Goal: Task Accomplishment & Management: Use online tool/utility

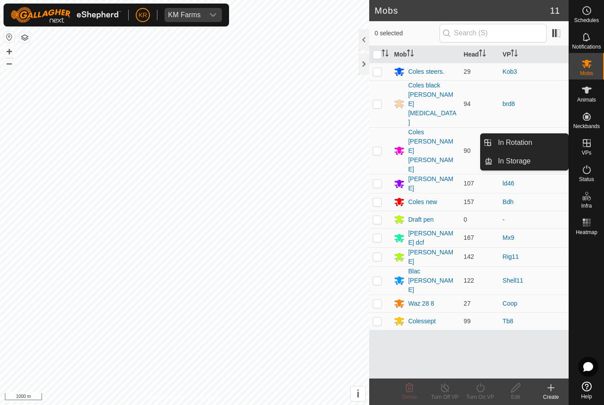
click at [538, 151] on link "In Rotation" at bounding box center [530, 143] width 76 height 18
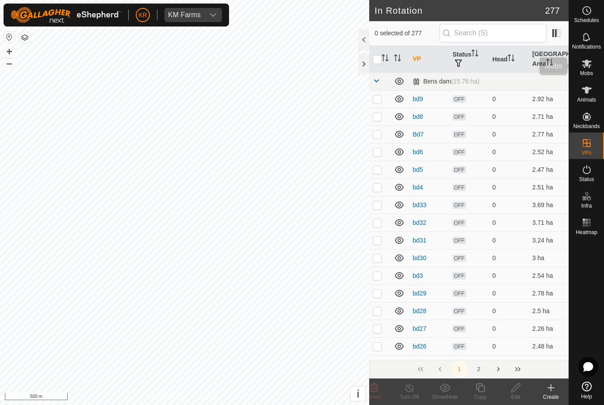
click at [593, 72] on div "Mobs" at bounding box center [586, 66] width 35 height 27
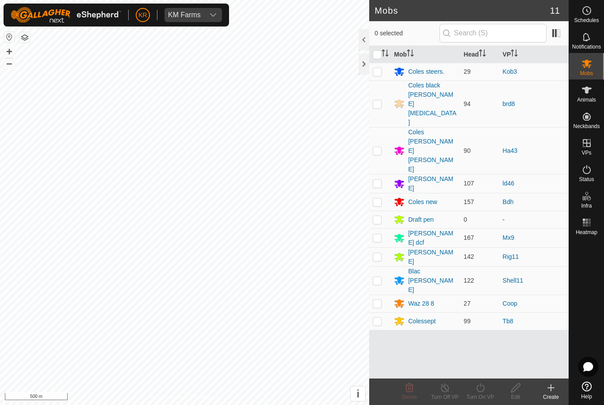
click at [376, 147] on p-checkbox at bounding box center [377, 150] width 9 height 7
checkbox input "true"
click at [487, 390] on turn-on-svg-icon at bounding box center [479, 388] width 35 height 11
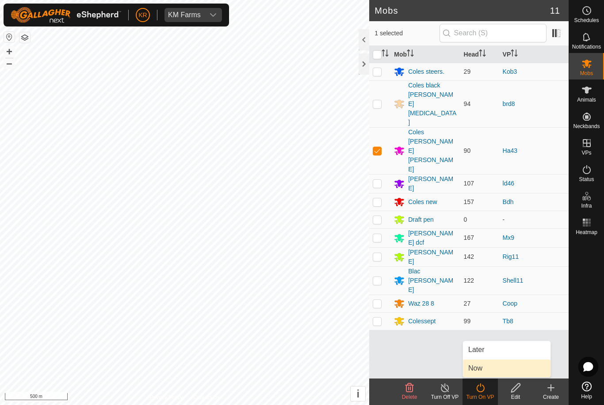
click at [492, 366] on link "Now" at bounding box center [507, 369] width 88 height 18
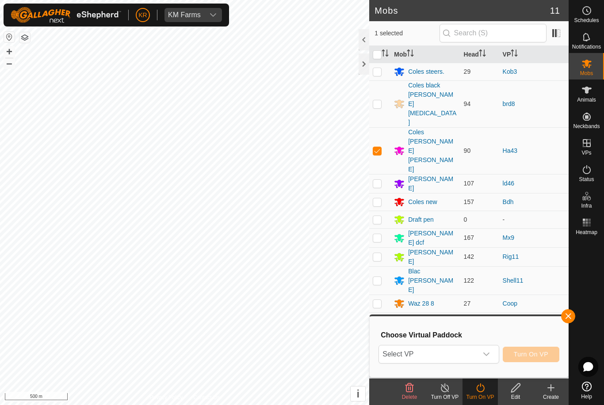
click at [491, 354] on div "dropdown trigger" at bounding box center [486, 355] width 18 height 18
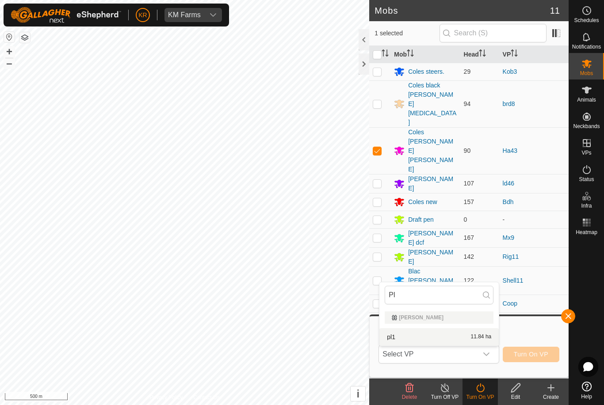
type input "Pl"
click at [435, 332] on div "pl1 11.84 ha" at bounding box center [438, 337] width 109 height 11
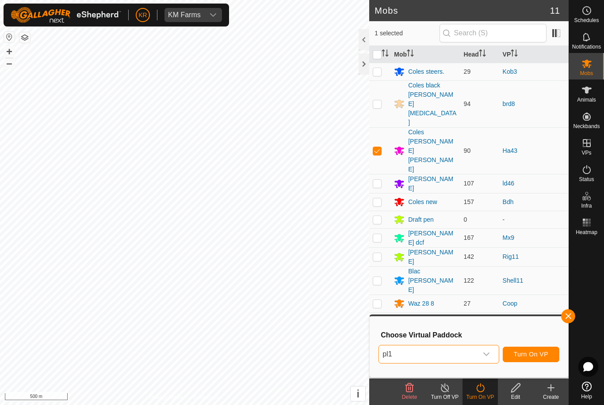
click at [541, 353] on span "Turn On VP" at bounding box center [531, 354] width 34 height 7
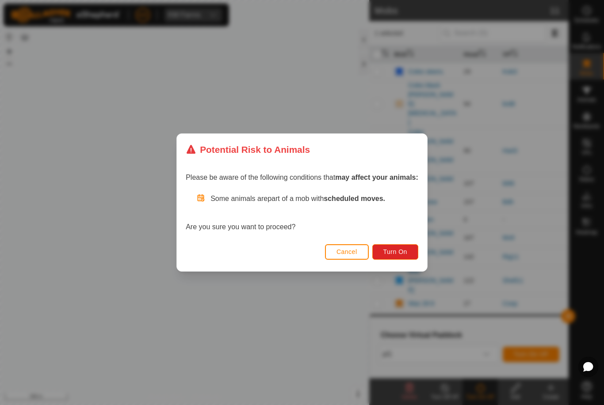
click at [406, 255] on span "Turn On" at bounding box center [395, 251] width 24 height 7
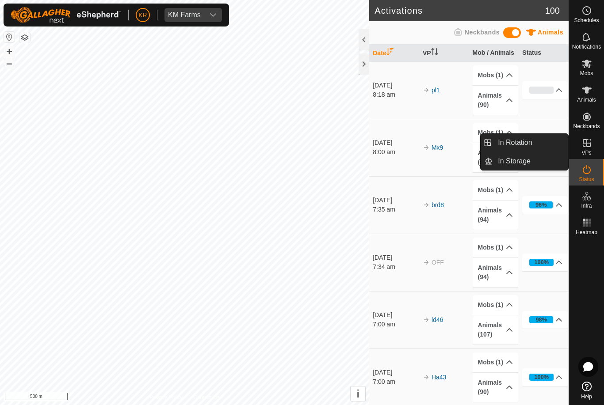
click at [540, 148] on link "In Rotation" at bounding box center [530, 143] width 76 height 18
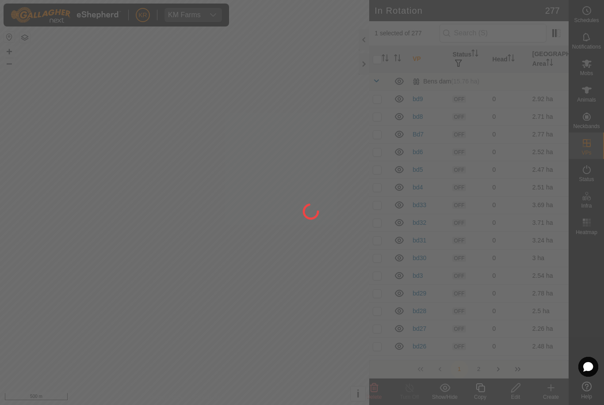
click at [536, 143] on div at bounding box center [302, 202] width 604 height 405
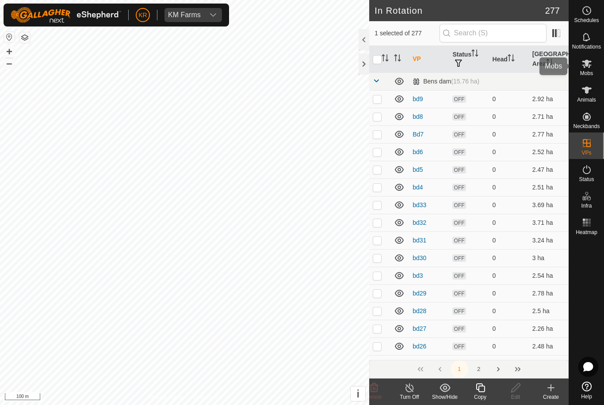
click at [592, 71] on span "Mobs" at bounding box center [586, 73] width 13 height 5
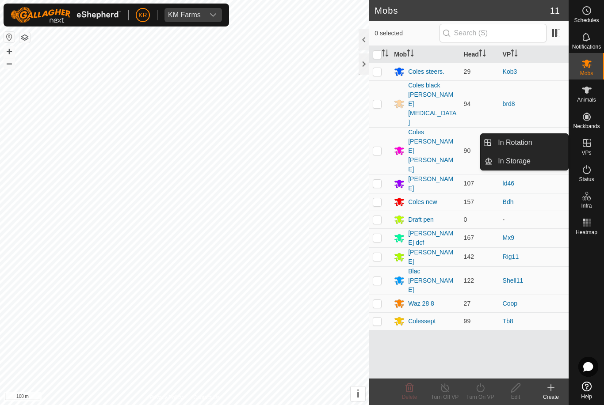
click at [548, 141] on link "In Rotation" at bounding box center [530, 143] width 76 height 18
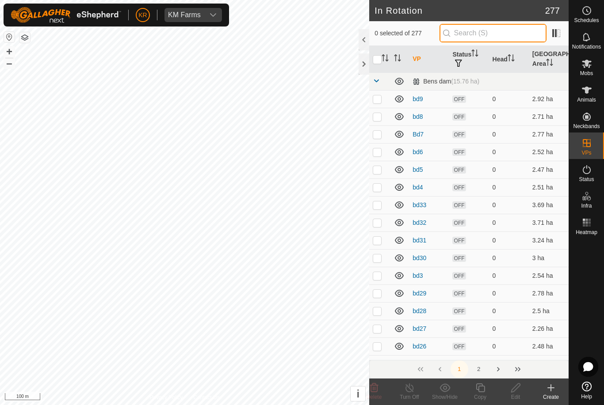
click at [487, 29] on input "text" at bounding box center [492, 33] width 107 height 19
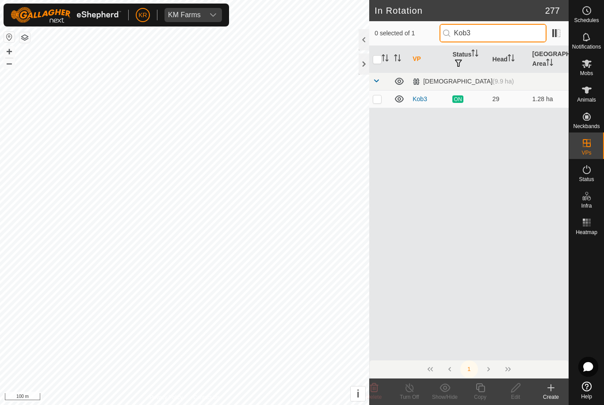
type input "Kob3"
click at [373, 102] on p-checkbox at bounding box center [377, 98] width 9 height 7
checkbox input "true"
click at [481, 396] on div "Copy" at bounding box center [479, 397] width 35 height 8
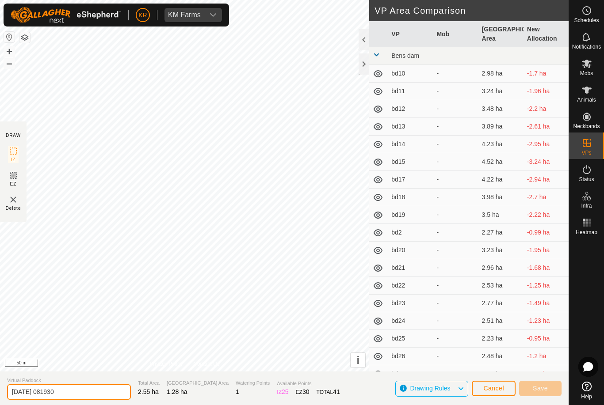
click at [69, 392] on input "2025-08-11 081930" at bounding box center [69, 391] width 124 height 15
type input "2"
type input "Kob4"
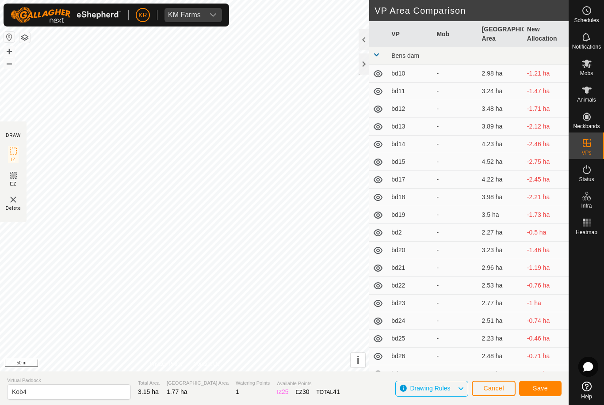
click at [544, 387] on span "Save" at bounding box center [540, 388] width 15 height 7
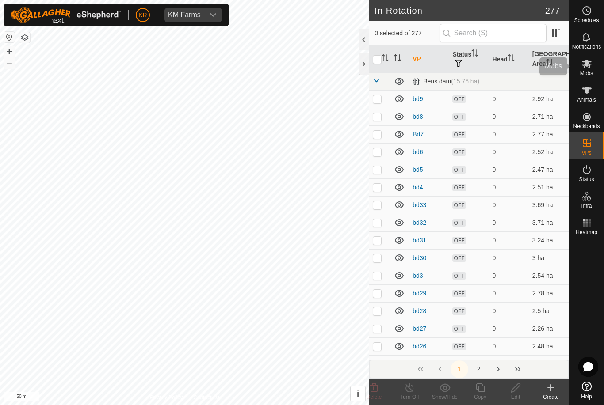
click at [591, 65] on icon at bounding box center [586, 63] width 11 height 11
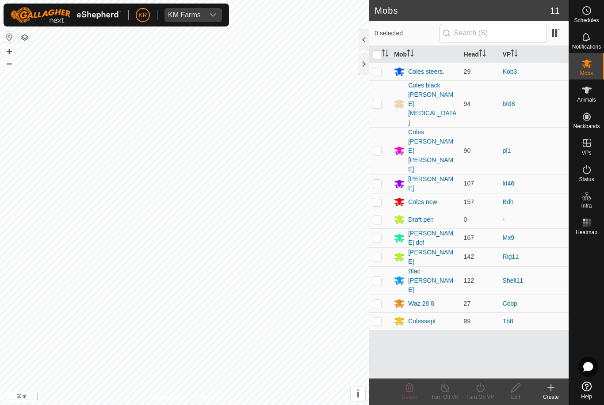
click at [378, 70] on p-checkbox at bounding box center [377, 71] width 9 height 7
checkbox input "true"
click at [482, 389] on icon at bounding box center [480, 388] width 11 height 11
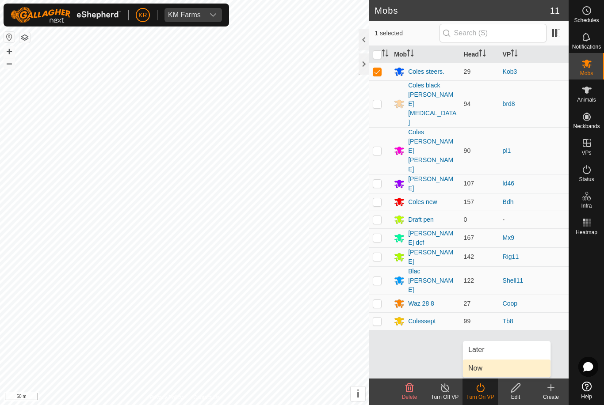
click at [494, 369] on link "Now" at bounding box center [507, 369] width 88 height 18
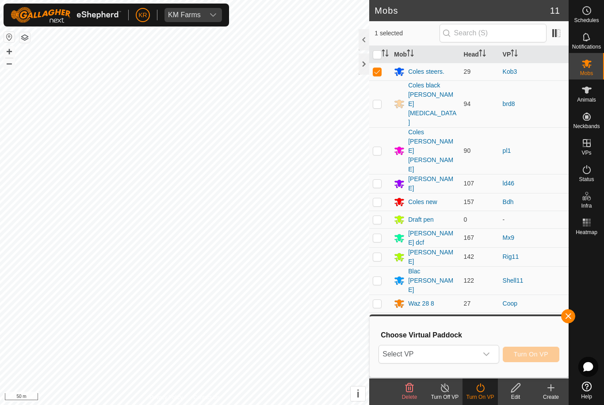
click at [477, 352] on span "Select VP" at bounding box center [428, 355] width 98 height 18
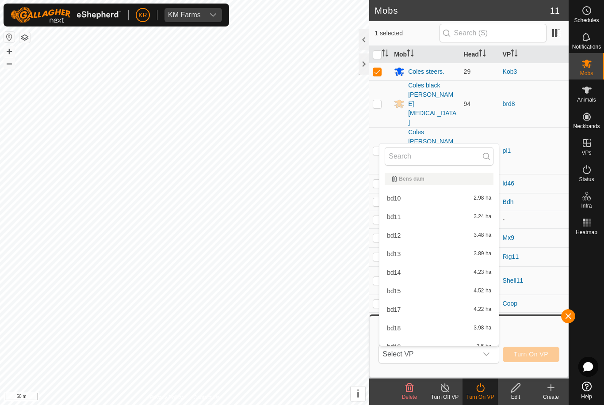
type input "L"
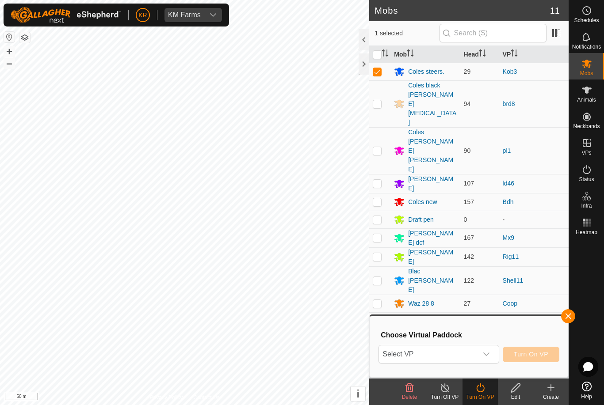
click at [439, 343] on div "Choose Virtual Paddock Select VP Turn On VP" at bounding box center [469, 347] width 188 height 50
click at [428, 354] on span "Select VP" at bounding box center [428, 355] width 98 height 18
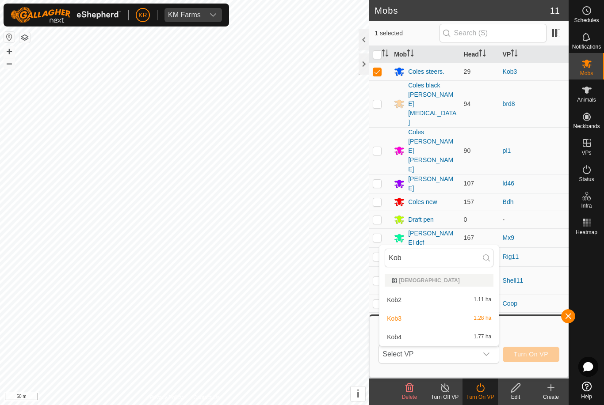
type input "Kob"
click at [430, 329] on li "Kob4 1.77 ha" at bounding box center [438, 337] width 119 height 18
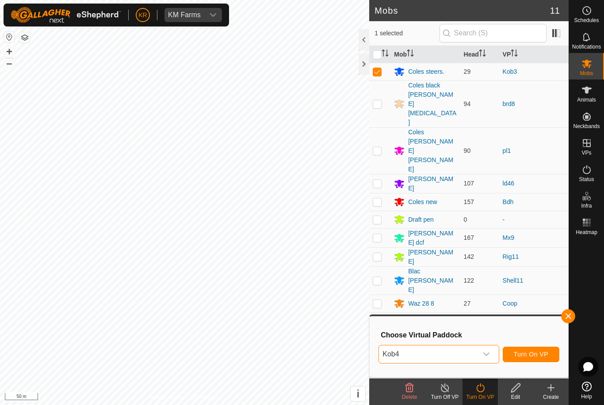
click at [544, 353] on span "Turn On VP" at bounding box center [531, 354] width 34 height 7
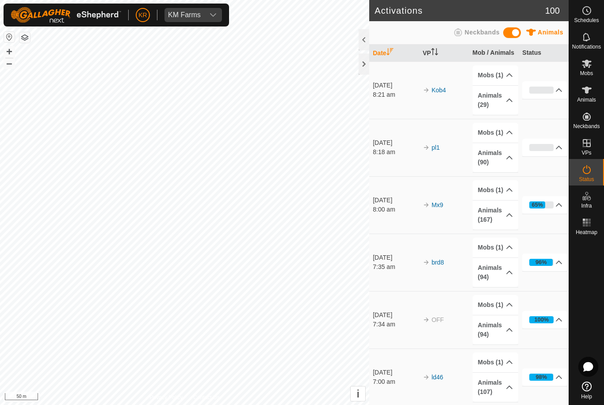
click at [561, 46] on th "Status" at bounding box center [543, 53] width 50 height 17
click at [557, 20] on header "Activations 100" at bounding box center [468, 10] width 199 height 21
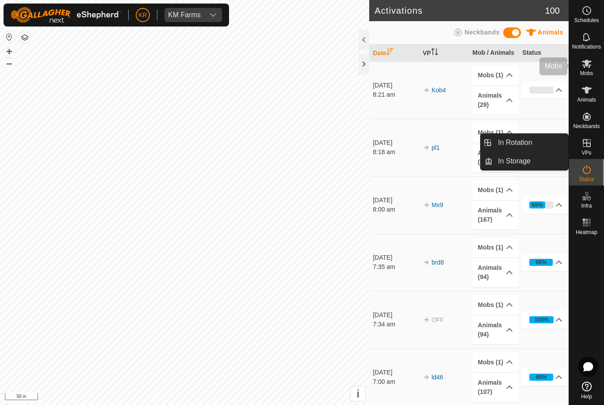
click at [593, 69] on es-mob-svg-icon at bounding box center [586, 64] width 16 height 14
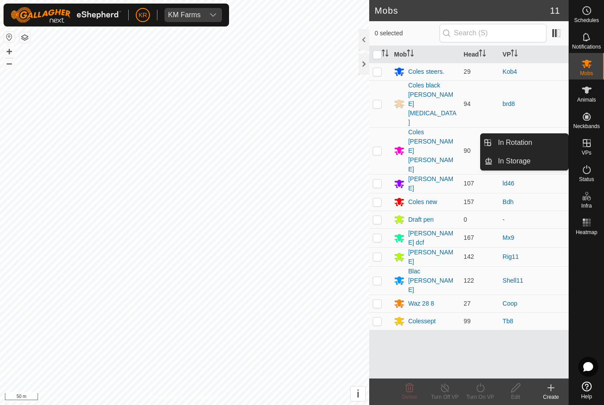
click at [544, 140] on link "In Rotation" at bounding box center [530, 143] width 76 height 18
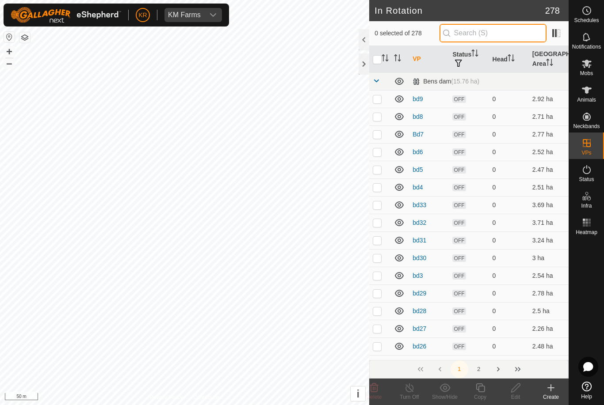
click at [519, 38] on input "text" at bounding box center [492, 33] width 107 height 19
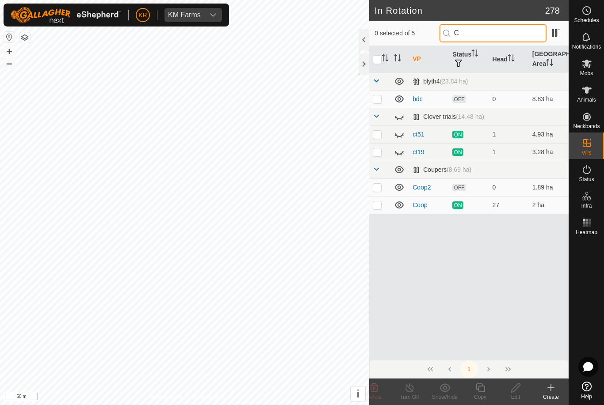
type input "C"
click at [377, 186] on p-checkbox at bounding box center [377, 187] width 9 height 7
checkbox input "true"
click at [516, 389] on icon at bounding box center [515, 388] width 9 height 9
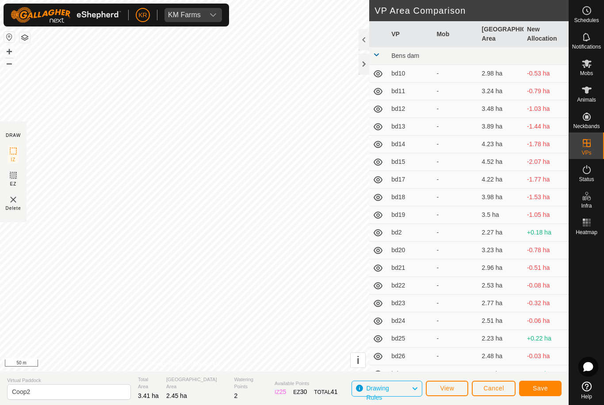
click at [550, 381] on button "Save" at bounding box center [540, 388] width 42 height 15
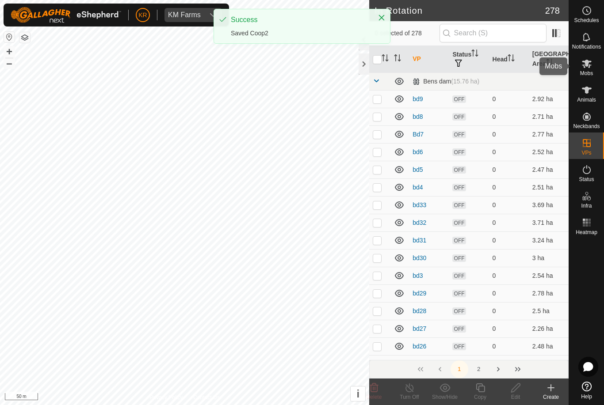
click at [598, 74] on div "Mobs" at bounding box center [586, 66] width 35 height 27
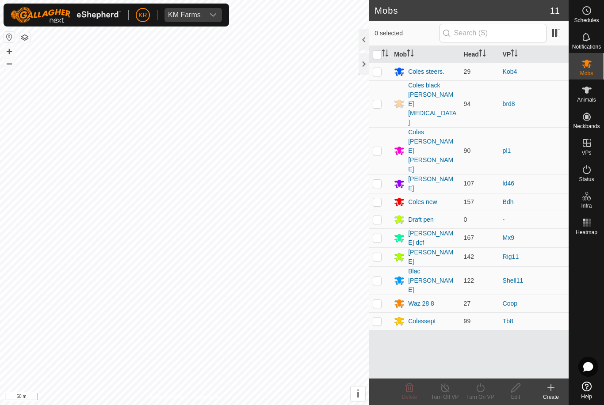
click at [376, 312] on td at bounding box center [379, 321] width 21 height 18
checkbox input "true"
click at [372, 295] on td at bounding box center [379, 304] width 21 height 18
checkbox input "true"
click at [376, 318] on p-checkbox at bounding box center [377, 321] width 9 height 7
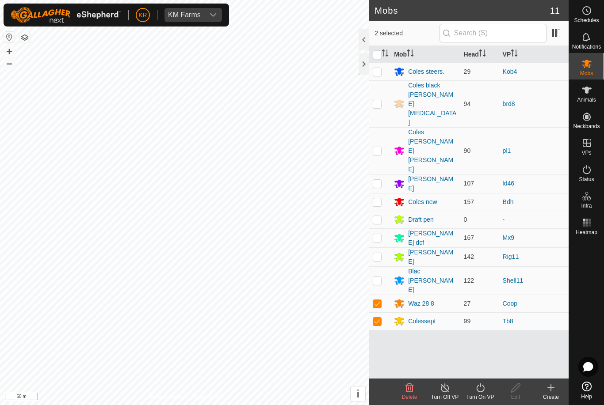
checkbox input "false"
click at [478, 393] on icon at bounding box center [480, 388] width 11 height 11
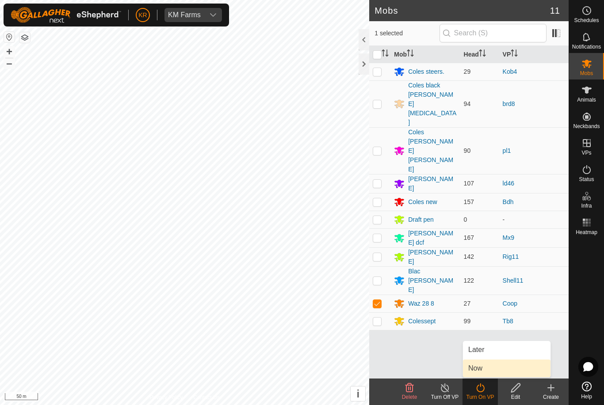
click at [477, 369] on span "Now" at bounding box center [475, 368] width 14 height 11
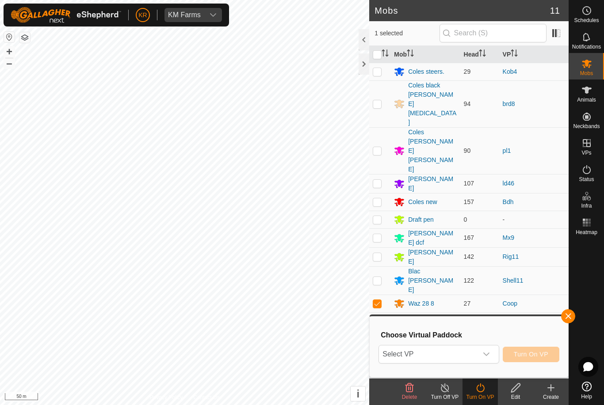
click at [400, 351] on span "Select VP" at bounding box center [428, 355] width 98 height 18
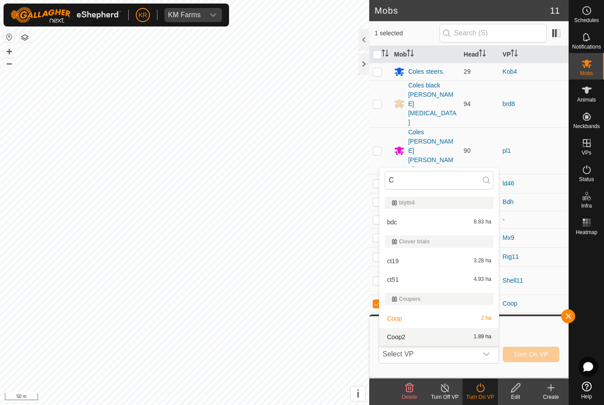
type input "C"
click at [392, 332] on div "Coop2 1.89 ha" at bounding box center [438, 337] width 109 height 11
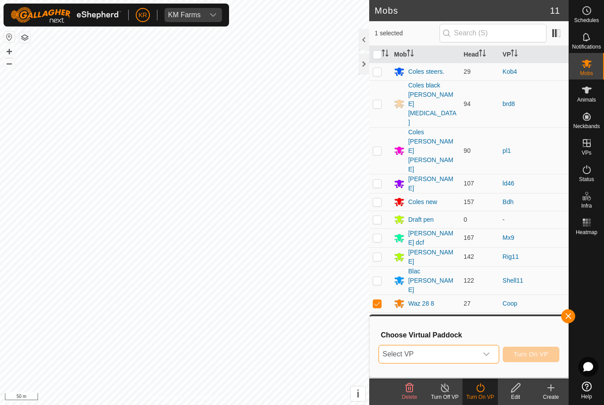
click at [490, 354] on div "dropdown trigger" at bounding box center [486, 355] width 18 height 18
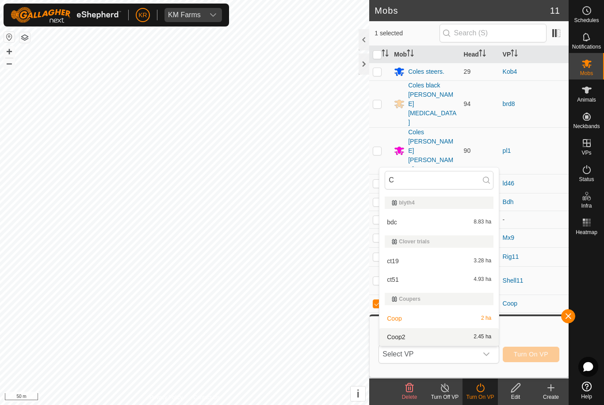
type input "C"
click at [400, 335] on span "Coop2" at bounding box center [396, 337] width 18 height 6
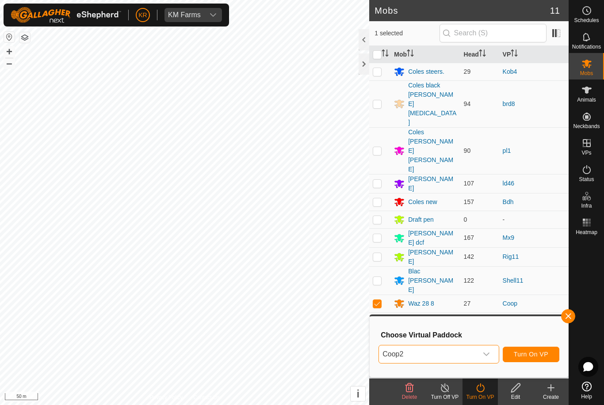
click at [547, 354] on span "Turn On VP" at bounding box center [531, 354] width 34 height 7
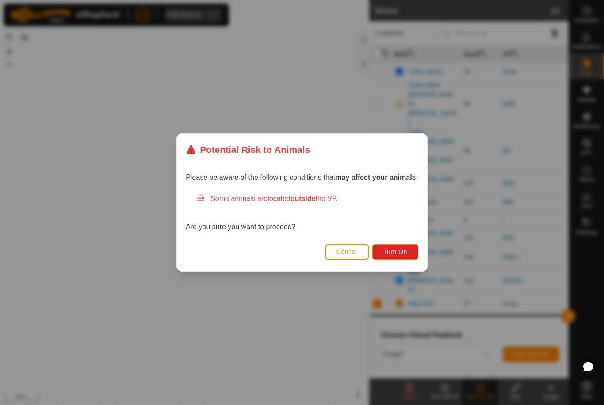
click at [392, 249] on span "Turn On" at bounding box center [395, 251] width 24 height 7
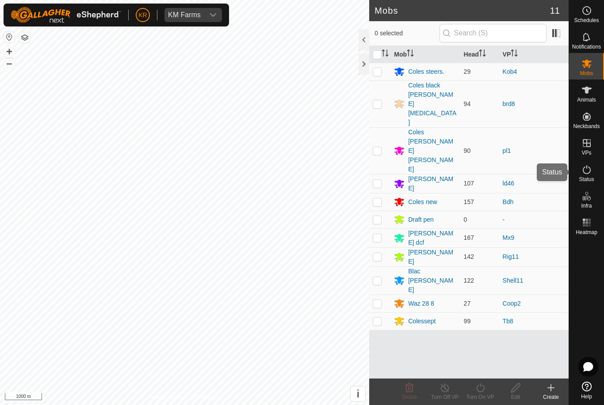
click at [593, 179] on span "Status" at bounding box center [585, 179] width 15 height 5
